Goal: Transaction & Acquisition: Purchase product/service

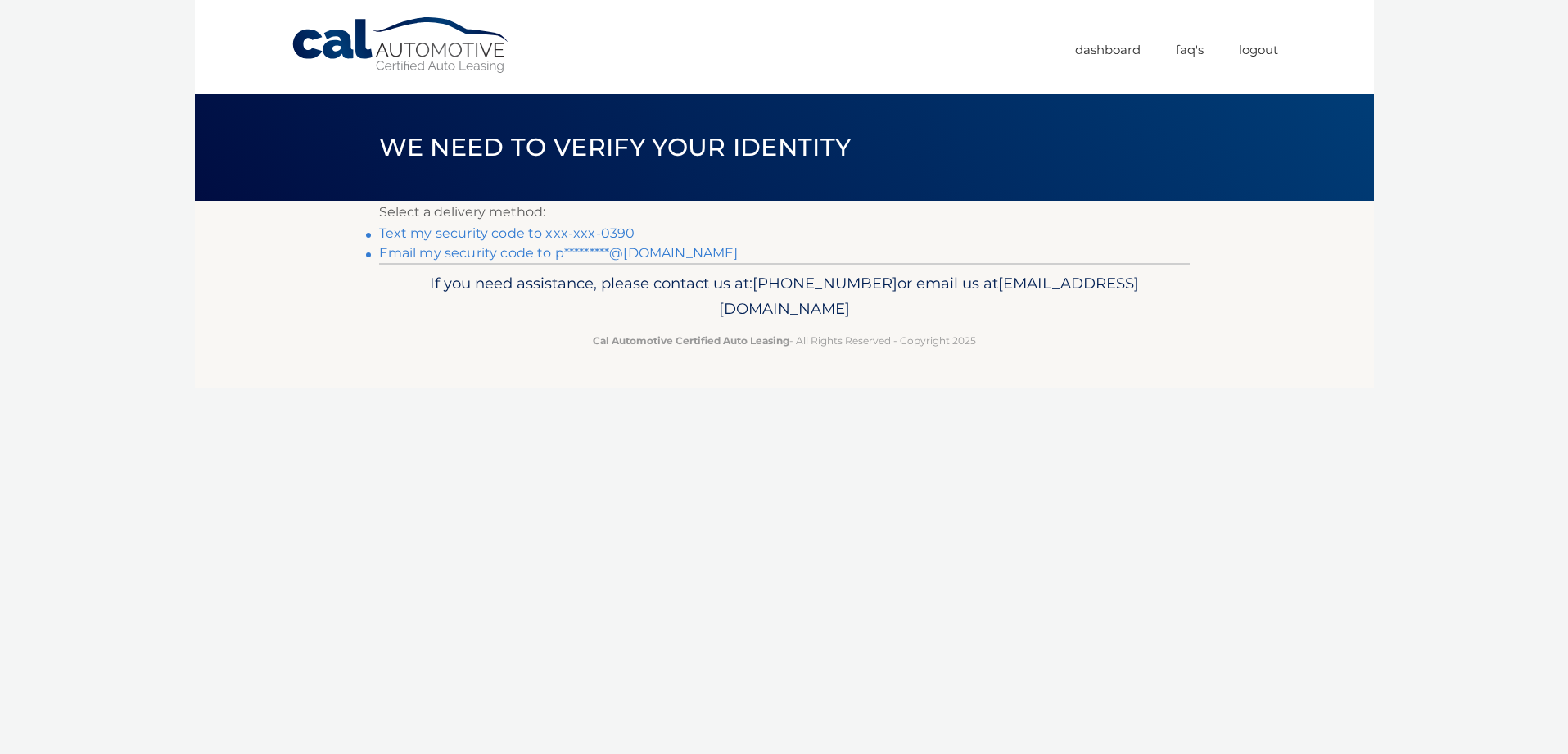
click at [612, 234] on link "Text my security code to xxx-xxx-0390" at bounding box center [507, 233] width 256 height 16
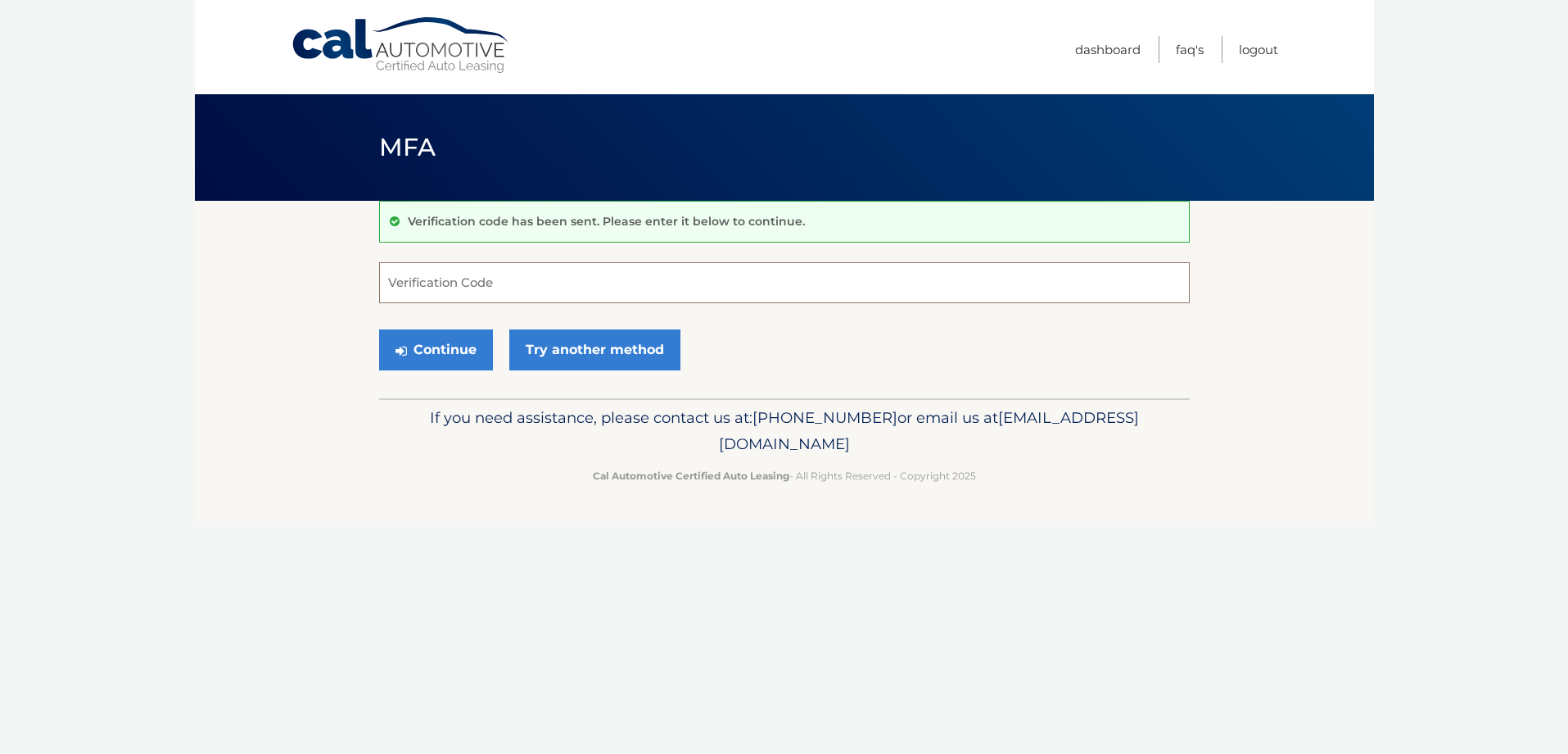
click at [606, 282] on input "Verification Code" at bounding box center [784, 283] width 810 height 41
type input "742564"
click at [420, 342] on button "Continue" at bounding box center [436, 350] width 113 height 41
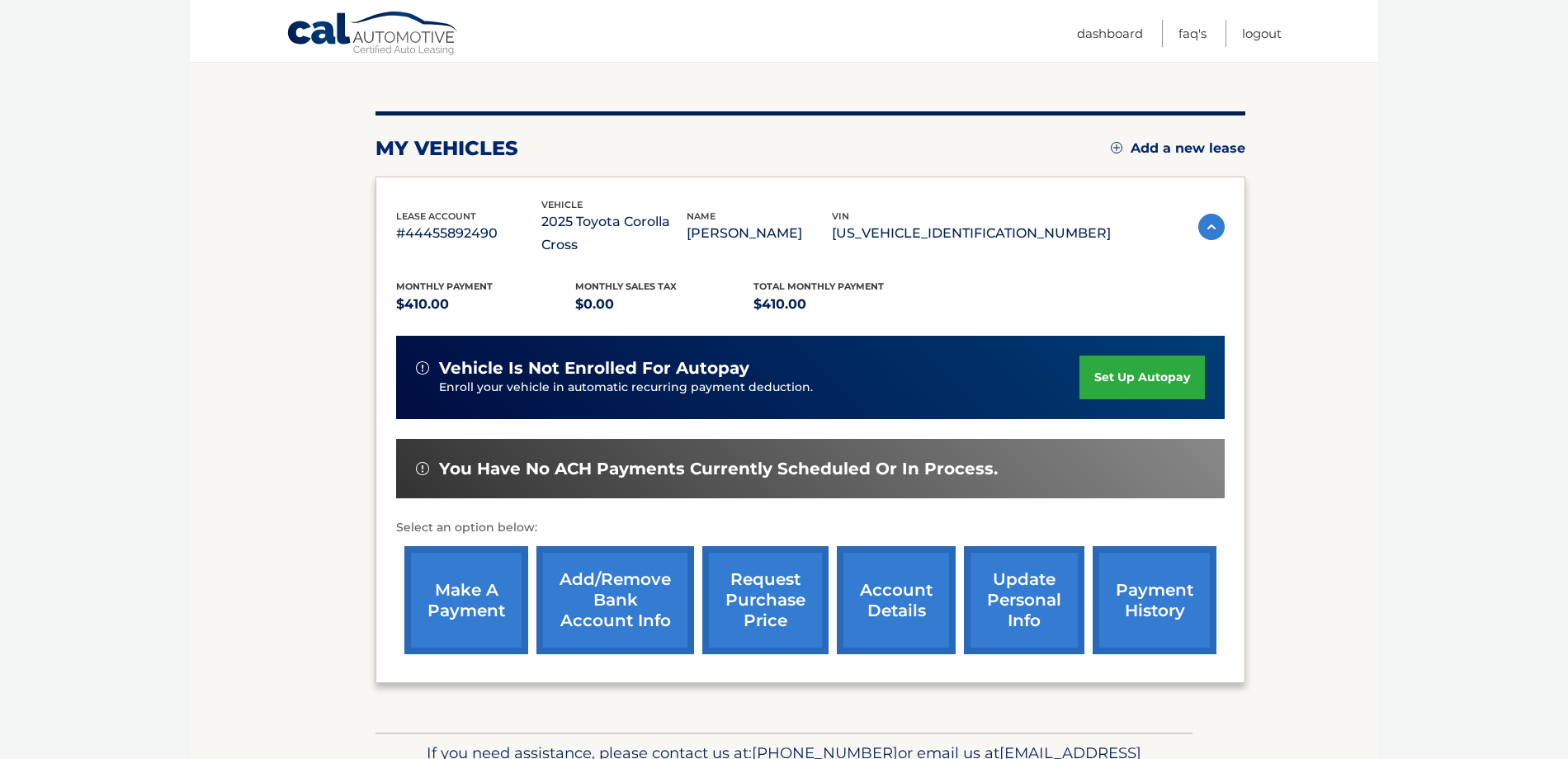
scroll to position [241, 0]
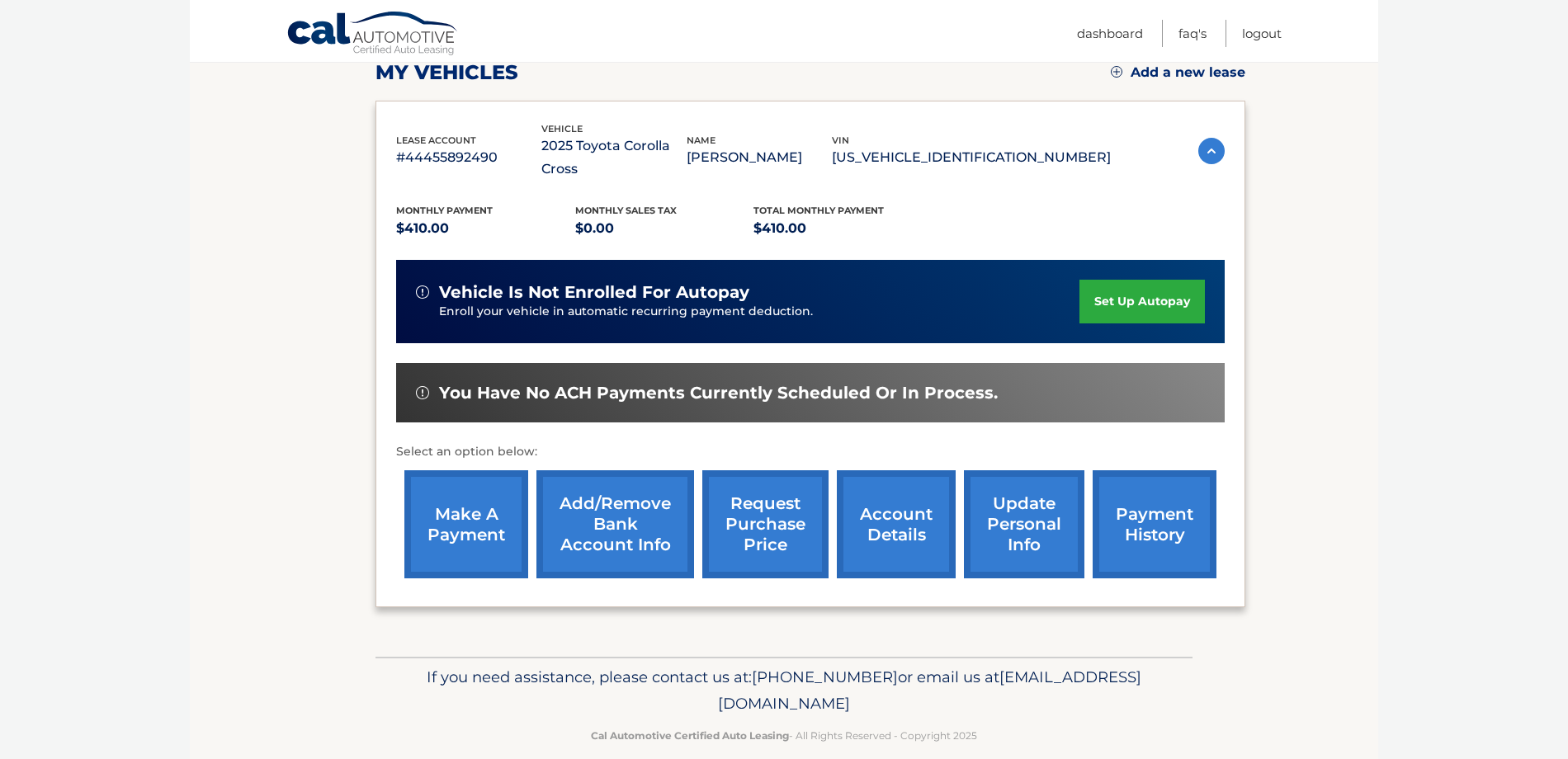
click at [458, 504] on link "make a payment" at bounding box center [467, 525] width 124 height 108
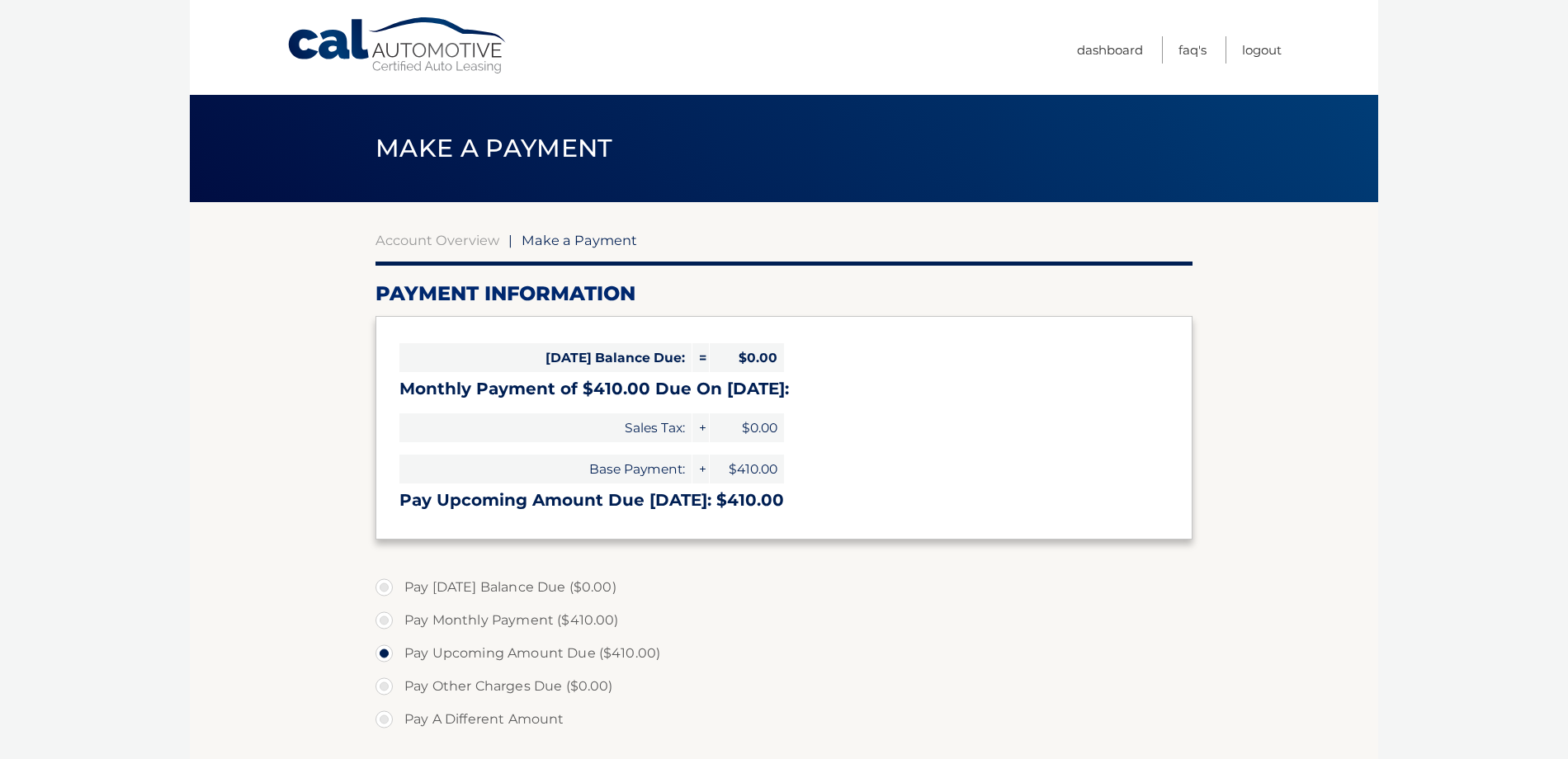
select select "ZWRhOTljZTgtYTViMC00ZDFlLTk5NGItY2Q2YTY5ODk1Y2Rk"
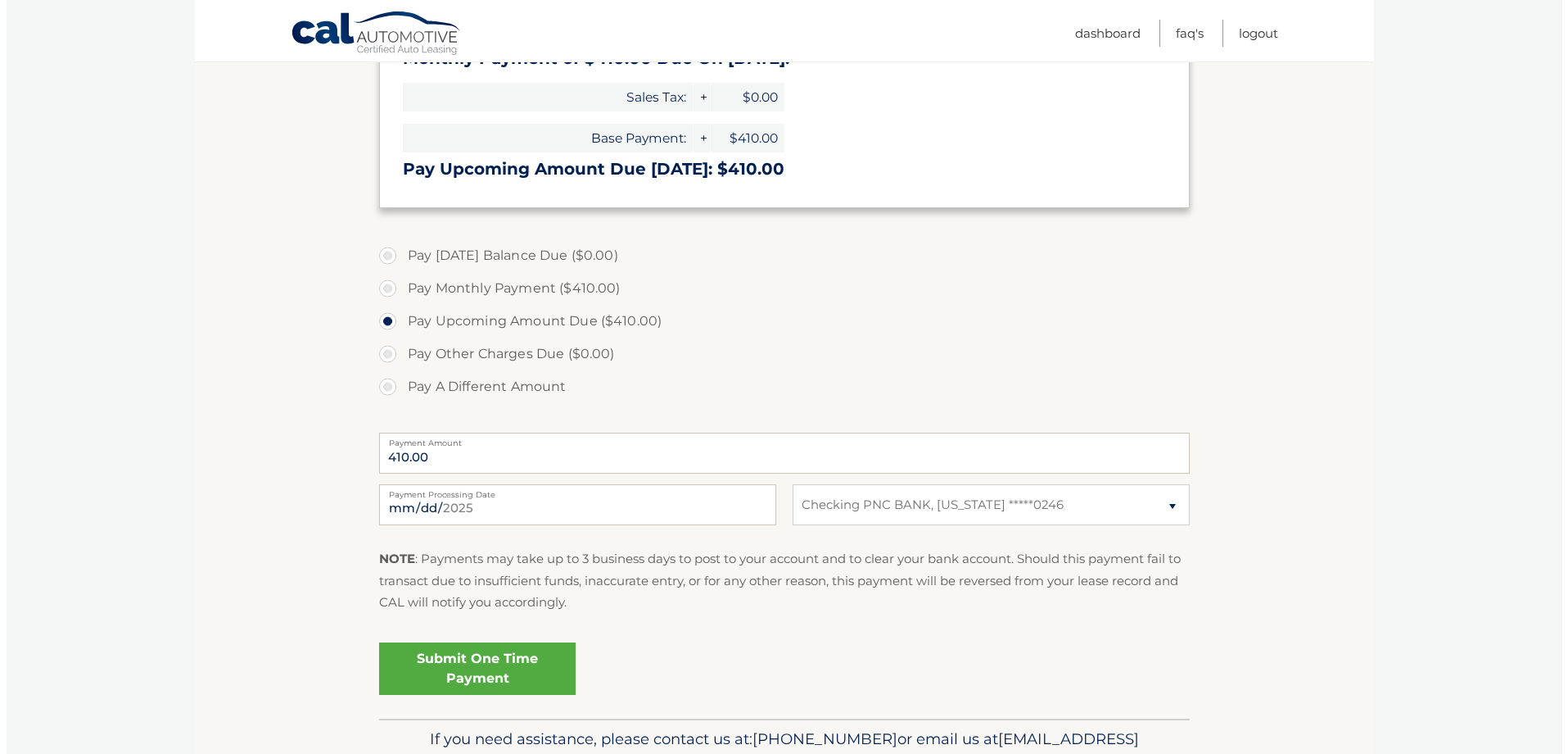
scroll to position [417, 0]
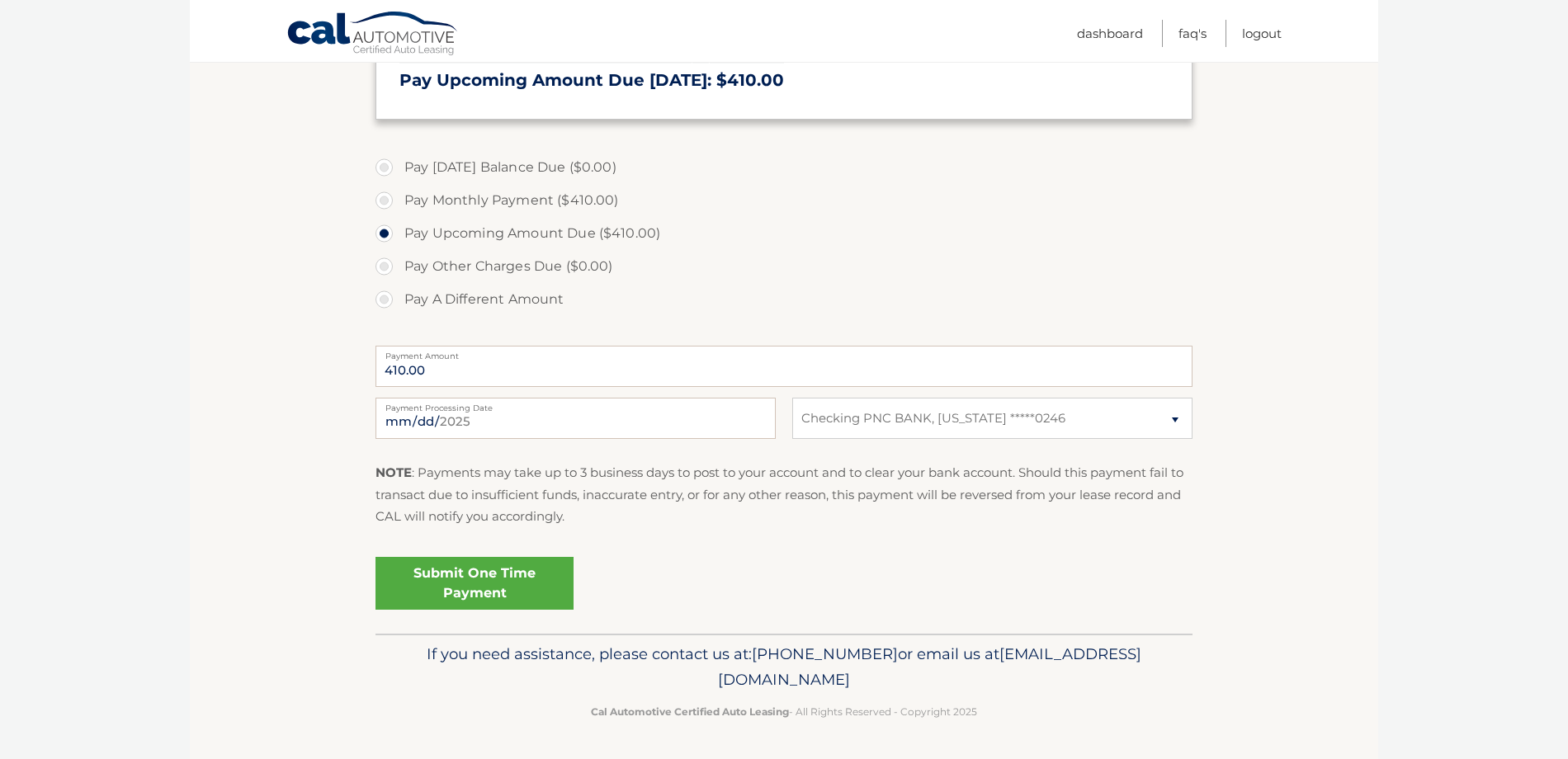
click at [478, 587] on link "Submit One Time Payment" at bounding box center [474, 584] width 198 height 53
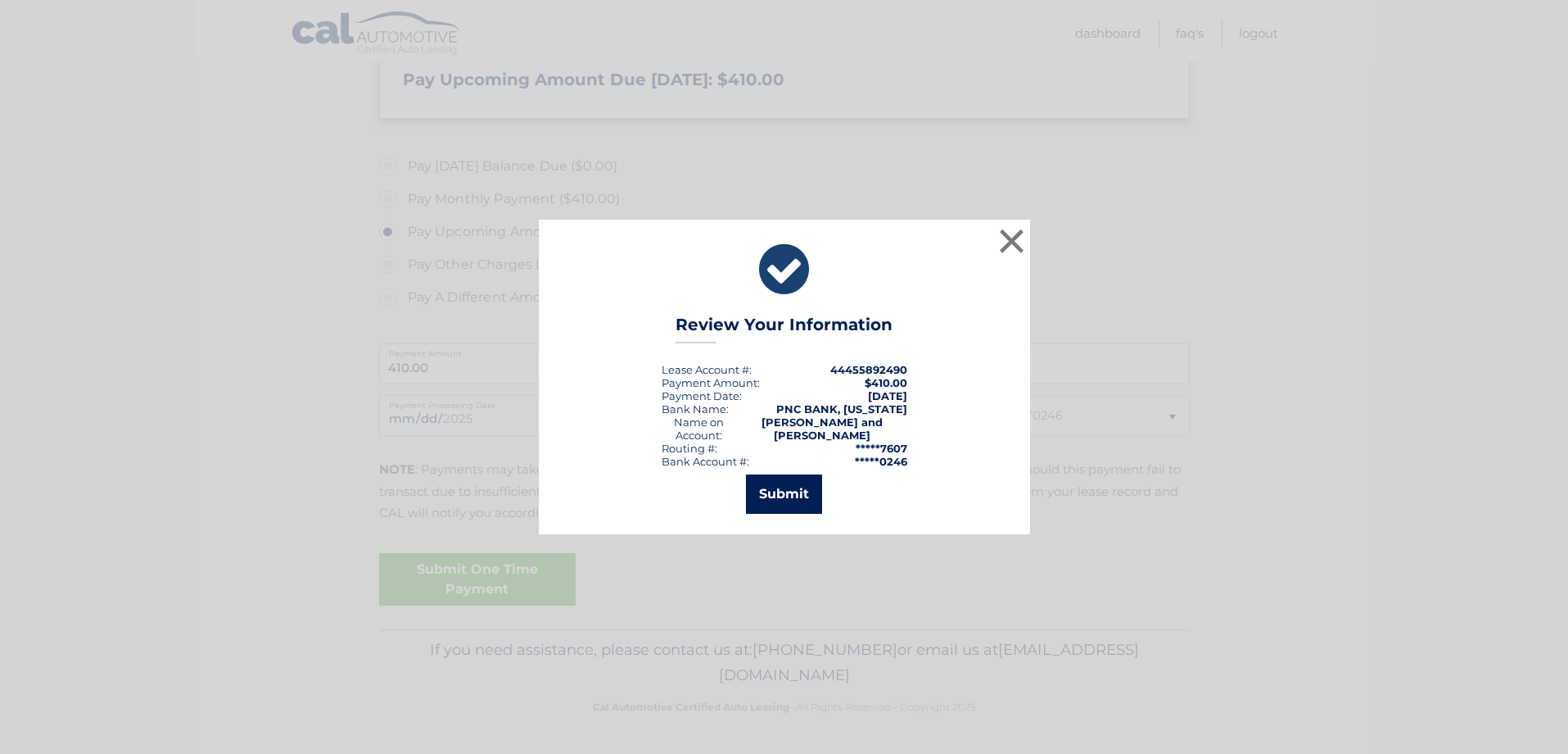
click at [785, 486] on button "Submit" at bounding box center [784, 494] width 76 height 39
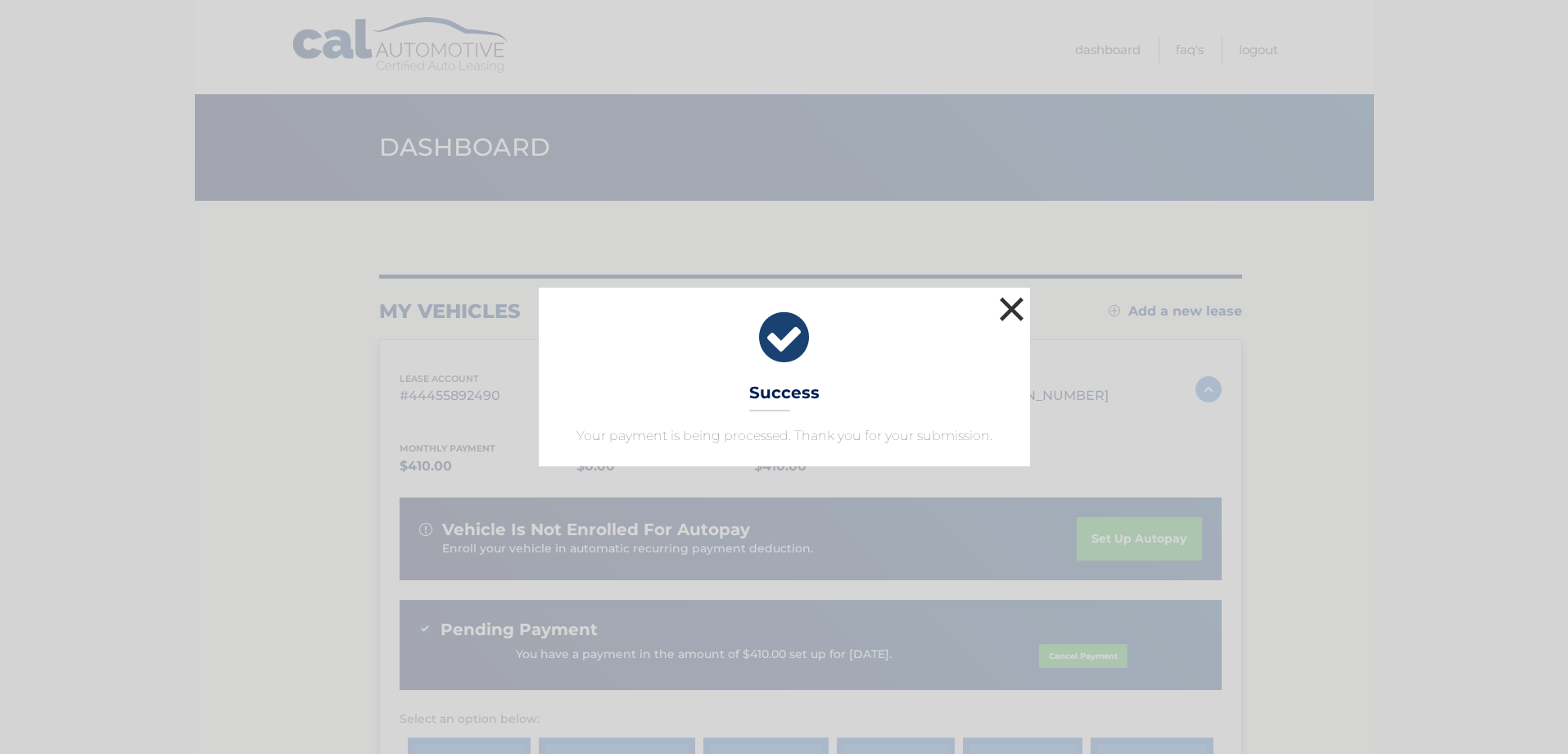
click at [1009, 311] on button "×" at bounding box center [1013, 309] width 33 height 33
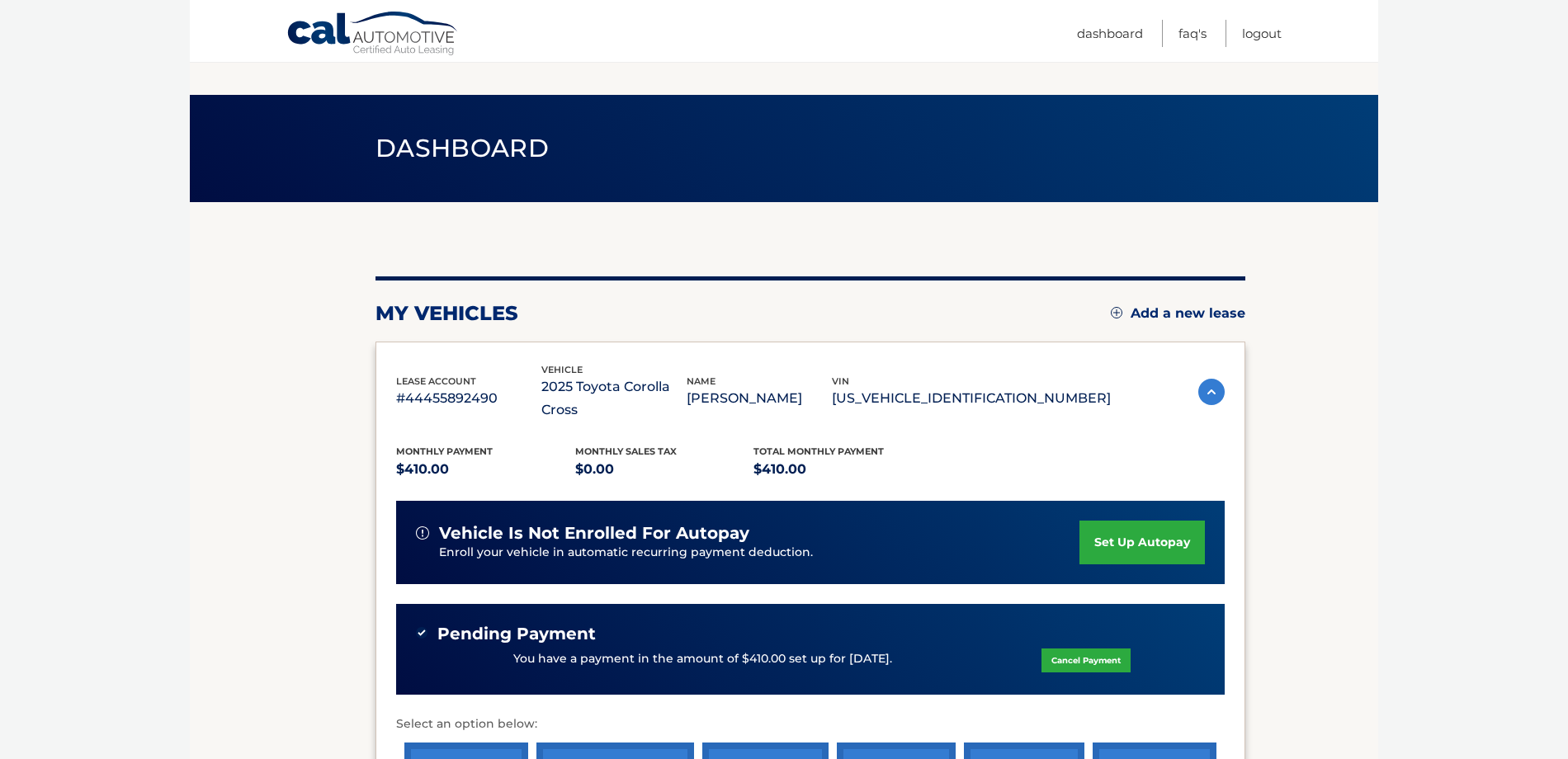
scroll to position [165, 0]
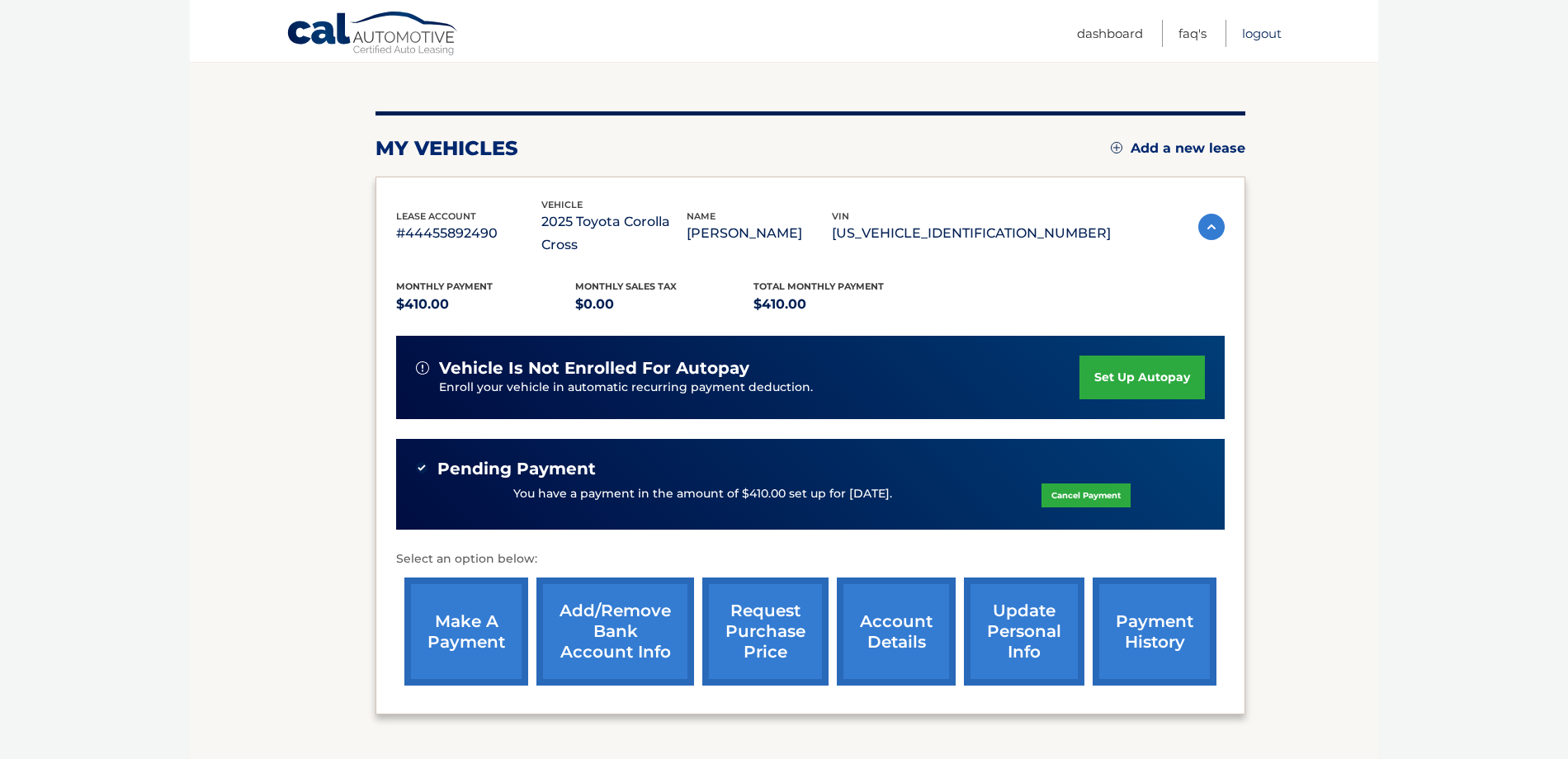
click at [1267, 34] on link "Logout" at bounding box center [1262, 33] width 39 height 28
